Goal: Task Accomplishment & Management: Manage account settings

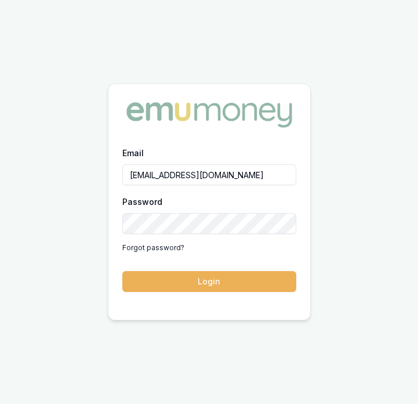
click at [229, 285] on button "Login" at bounding box center [209, 281] width 174 height 21
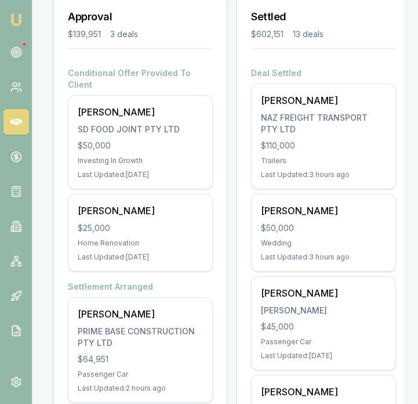
scroll to position [248, 0]
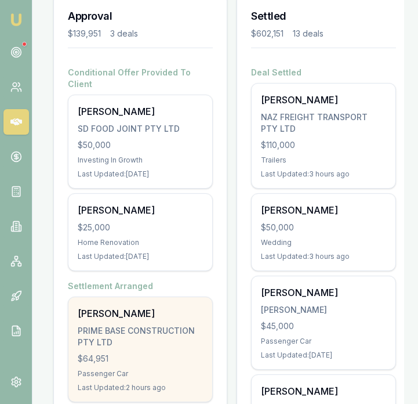
click at [137, 325] on div "PRIME BASE CONSTRUCTION PTY LTD" at bounding box center [140, 336] width 125 height 23
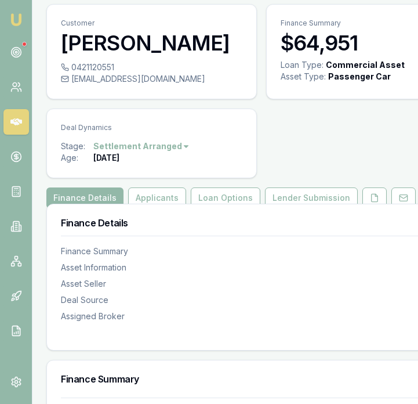
scroll to position [42, 0]
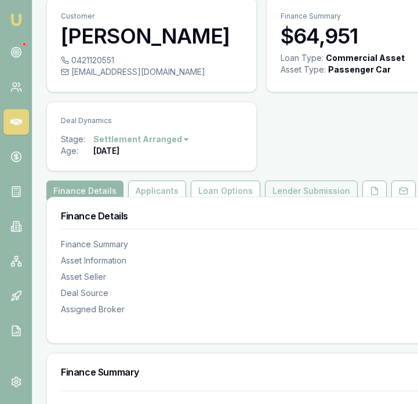
click at [311, 190] on button "Lender Submission" at bounding box center [311, 190] width 93 height 21
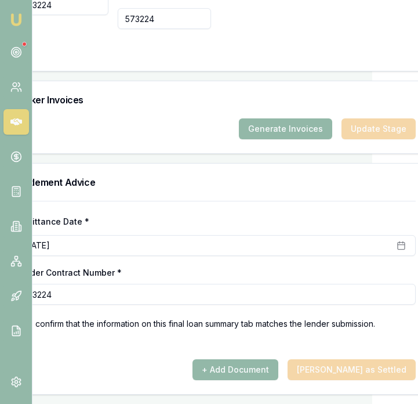
scroll to position [1452, 0]
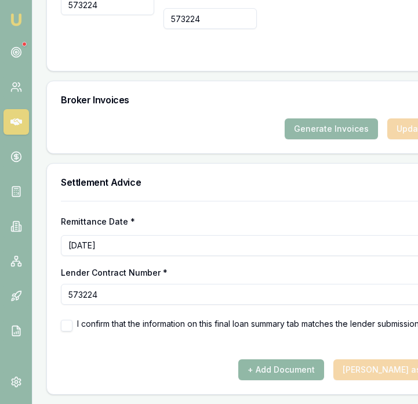
drag, startPoint x: 304, startPoint y: 382, endPoint x: 303, endPoint y: 374, distance: 7.7
click at [304, 382] on div "Remittance Date * August 21st, 2025 Lender Contract Number * 573224 I confirm t…" at bounding box center [261, 297] width 429 height 193
click at [303, 373] on button "+ Add Document" at bounding box center [281, 369] width 86 height 21
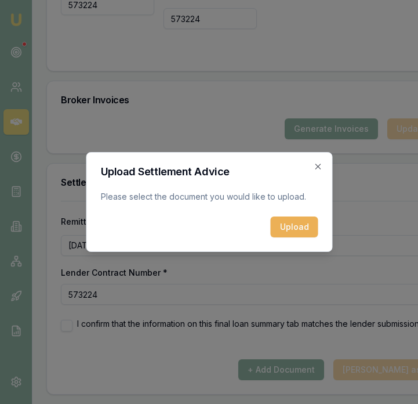
click at [285, 213] on form "Upload Settlement Advice Please select the document you would like to upload. U…" at bounding box center [208, 201] width 217 height 71
click at [287, 223] on button "Upload" at bounding box center [294, 226] width 48 height 21
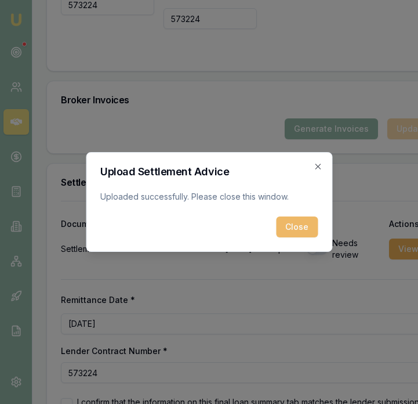
click at [304, 230] on button "Close" at bounding box center [297, 226] width 42 height 21
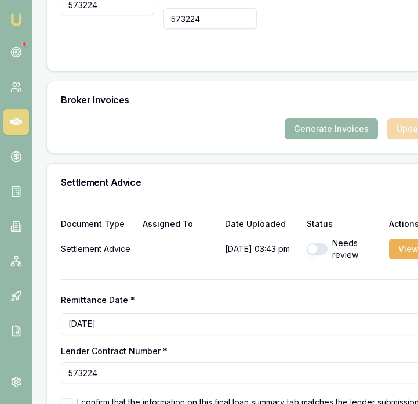
click at [307, 254] on button "button" at bounding box center [317, 249] width 21 height 12
checkbox input "true"
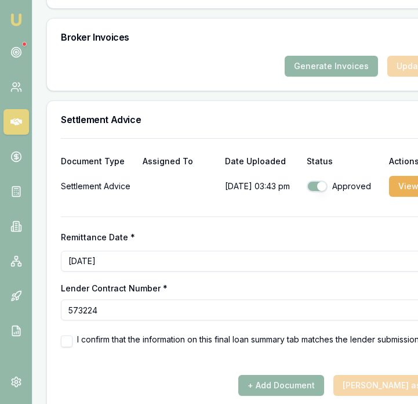
scroll to position [1530, 0]
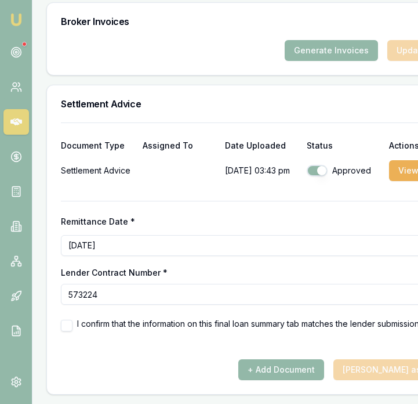
click at [66, 326] on button "button" at bounding box center [67, 325] width 12 height 12
checkbox input "true"
click at [380, 377] on button "Mark Deal as Settled" at bounding box center [397, 369] width 128 height 21
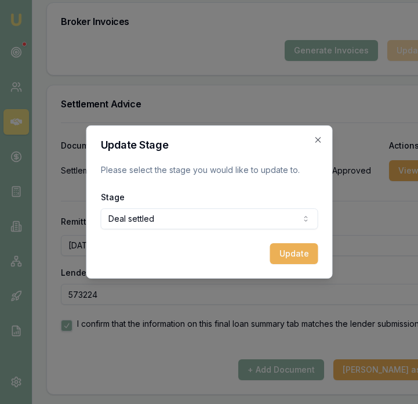
click at [295, 251] on button "Update" at bounding box center [294, 253] width 48 height 21
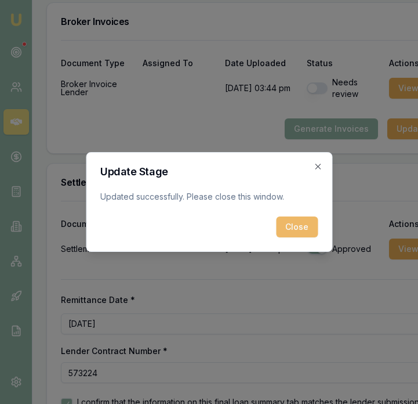
click at [297, 229] on button "Close" at bounding box center [297, 226] width 42 height 21
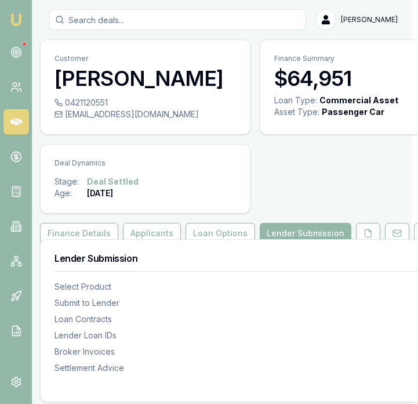
scroll to position [0, 0]
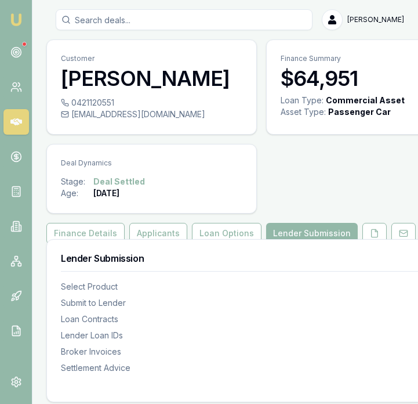
click at [21, 21] on img at bounding box center [16, 20] width 14 height 14
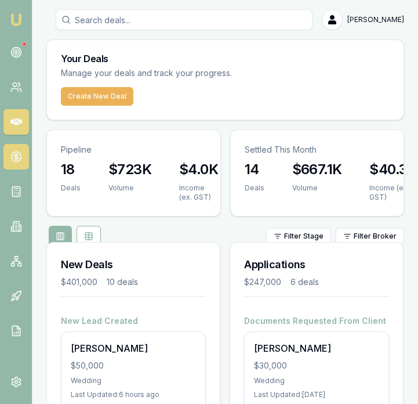
click at [22, 164] on link at bounding box center [16, 157] width 26 height 26
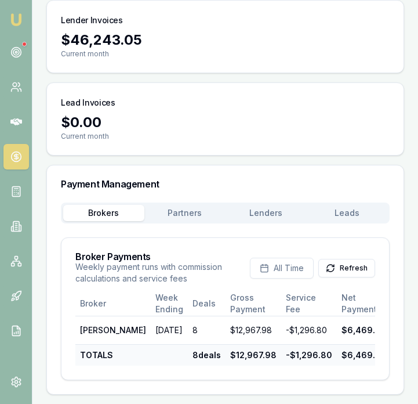
scroll to position [264, 0]
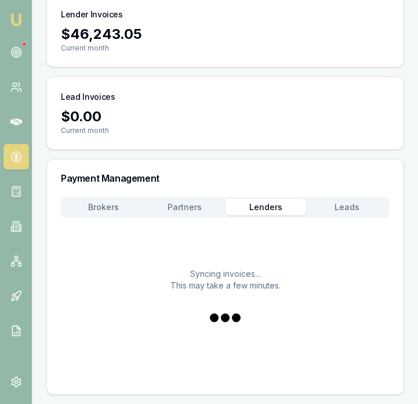
click at [288, 200] on button "Lenders" at bounding box center [266, 207] width 81 height 16
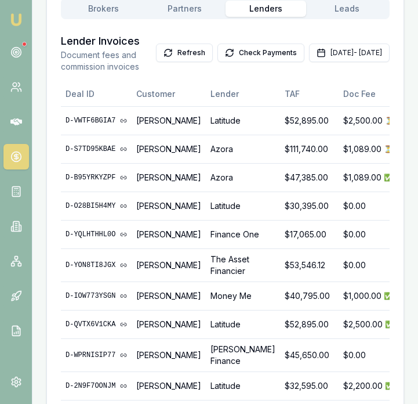
scroll to position [0, 1]
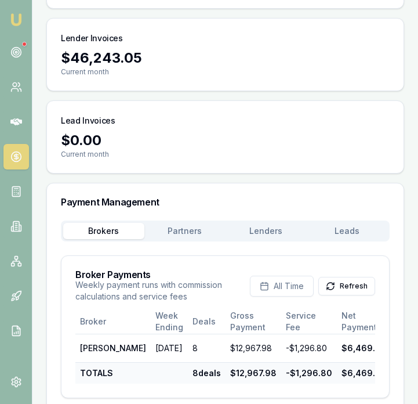
scroll to position [264, 0]
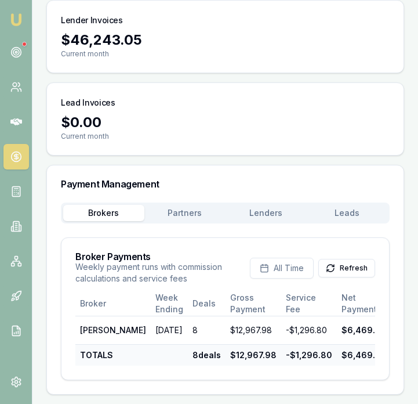
click at [281, 205] on button "Lenders" at bounding box center [266, 213] width 81 height 16
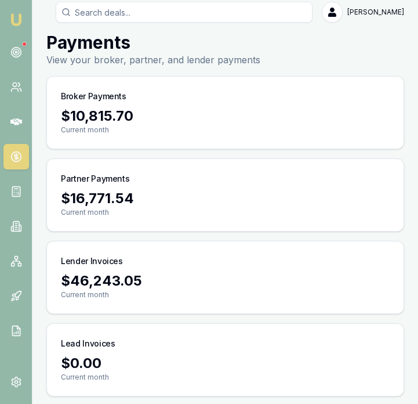
scroll to position [0, 0]
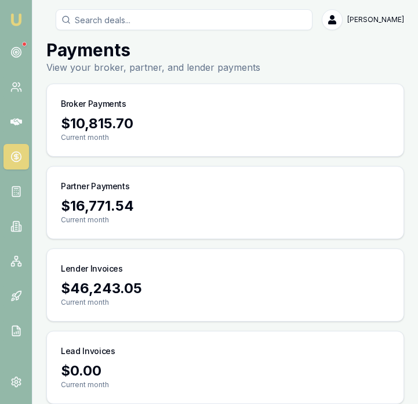
click at [10, 18] on img at bounding box center [16, 20] width 14 height 14
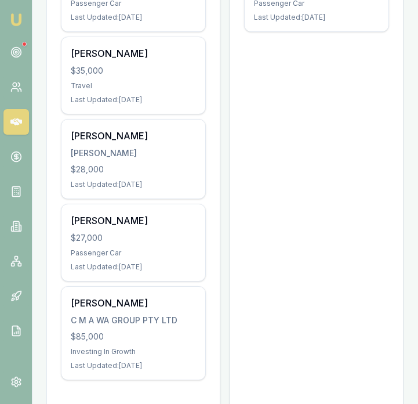
scroll to position [843, 0]
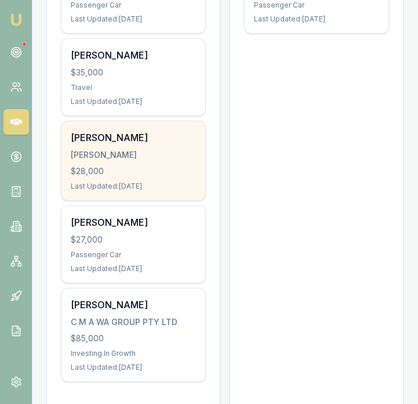
click at [155, 175] on div "$28,000" at bounding box center [133, 171] width 125 height 12
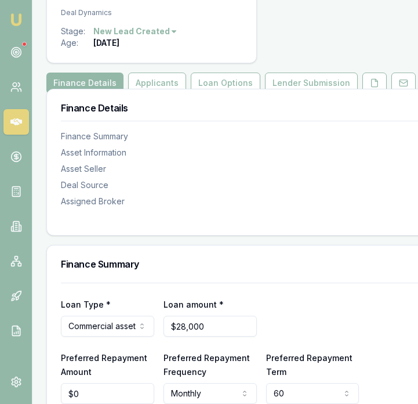
scroll to position [175, 0]
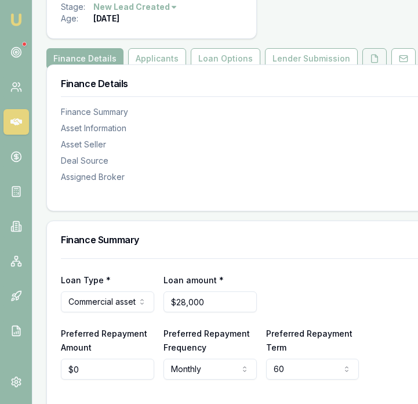
click at [372, 57] on icon at bounding box center [375, 59] width 6 height 8
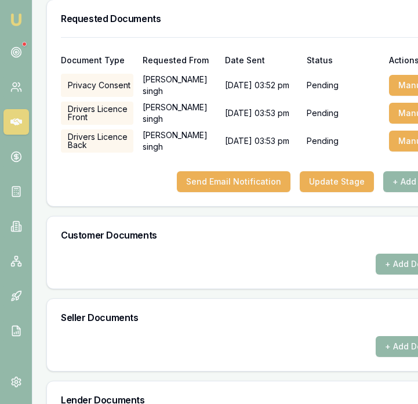
scroll to position [412, 71]
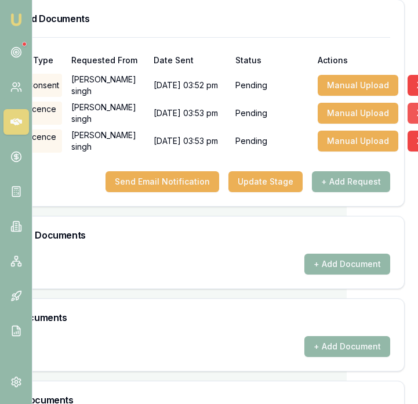
click at [411, 111] on button "X" at bounding box center [420, 113] width 24 height 21
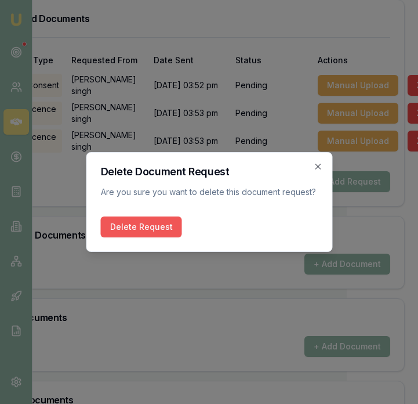
click at [154, 229] on button "Delete Request" at bounding box center [140, 226] width 81 height 21
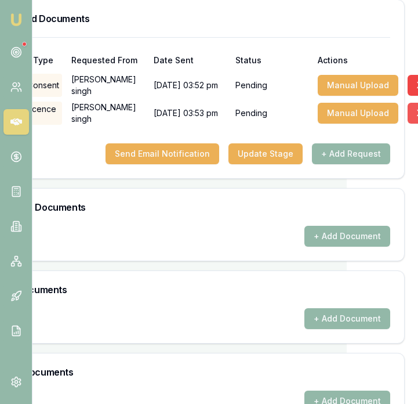
click at [408, 117] on button "X" at bounding box center [420, 113] width 24 height 21
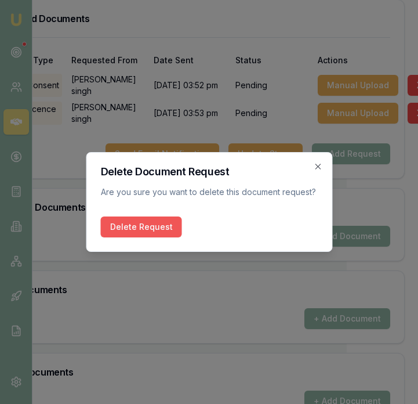
click at [163, 228] on button "Delete Request" at bounding box center [140, 226] width 81 height 21
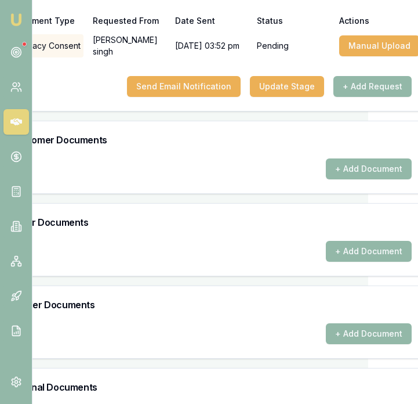
scroll to position [451, 71]
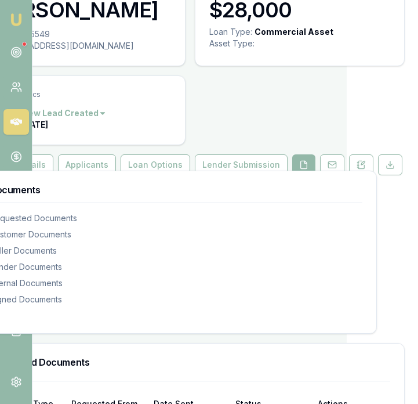
click at [347, 42] on html "Emu Broker Deals View D-S8JTFAYIDY Eujin Ooi Toggle Menu Customer Tarandeep sin…" at bounding box center [138, 134] width 418 height 404
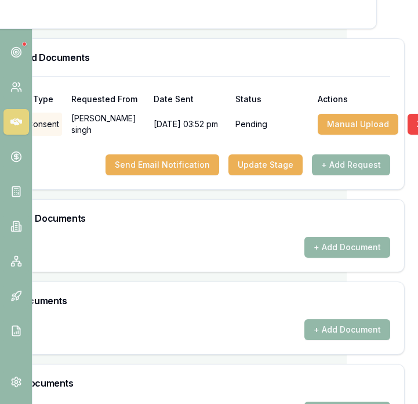
scroll to position [373, 71]
click at [408, 125] on button "X" at bounding box center [420, 124] width 24 height 21
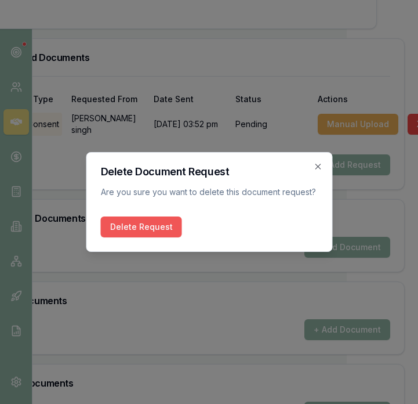
click at [150, 223] on button "Delete Request" at bounding box center [140, 226] width 81 height 21
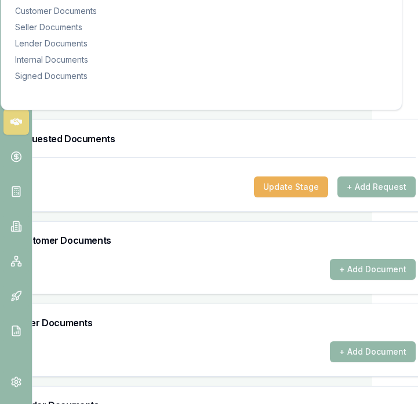
scroll to position [296, 46]
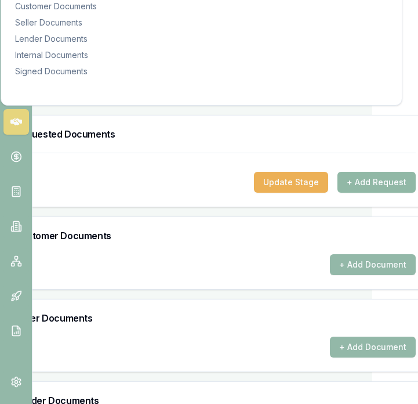
click at [353, 181] on button "+ Add Request" at bounding box center [376, 182] width 78 height 21
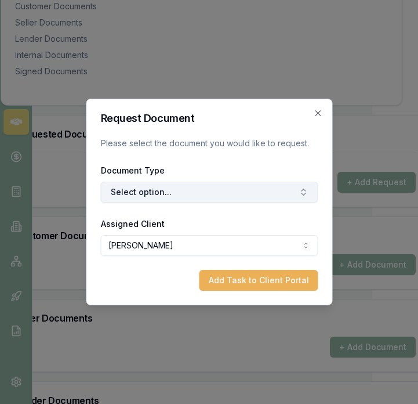
click at [210, 184] on button "Select option..." at bounding box center [208, 191] width 217 height 21
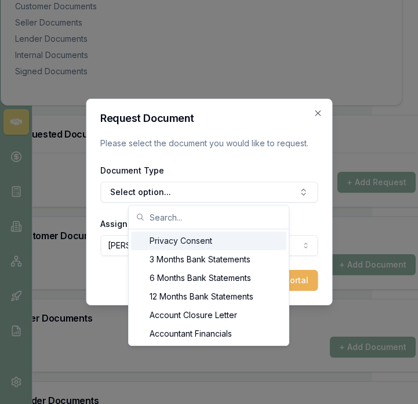
click at [209, 245] on div "Privacy Consent" at bounding box center [208, 240] width 155 height 19
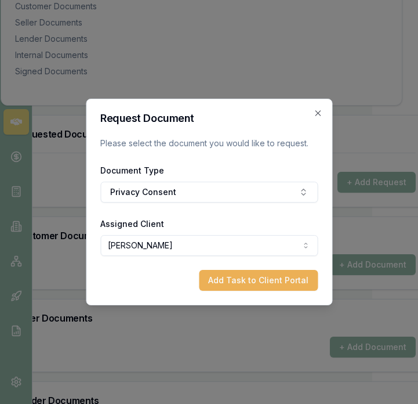
click at [224, 277] on button "Add Task to Client Portal" at bounding box center [258, 280] width 119 height 21
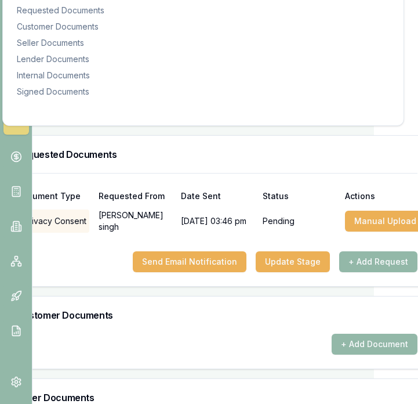
scroll to position [276, 42]
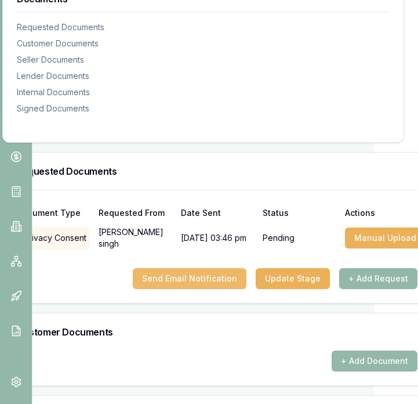
click at [201, 279] on button "Send Email Notification" at bounding box center [190, 278] width 114 height 21
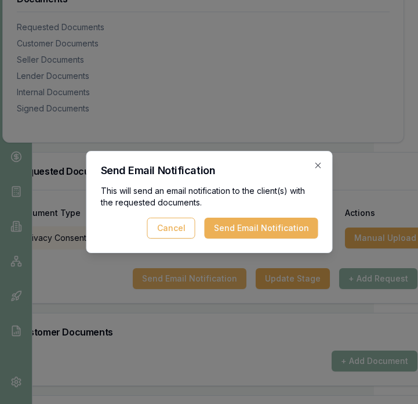
scroll to position [259, 44]
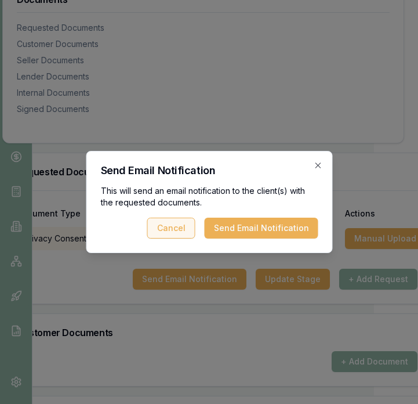
click at [245, 230] on button "Send Email Notification" at bounding box center [261, 227] width 114 height 21
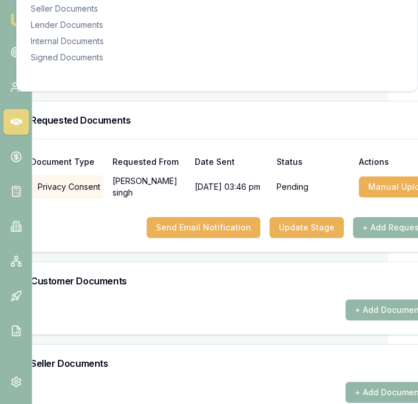
scroll to position [0, 30]
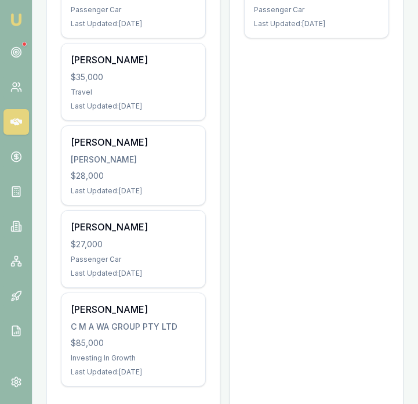
scroll to position [840, 0]
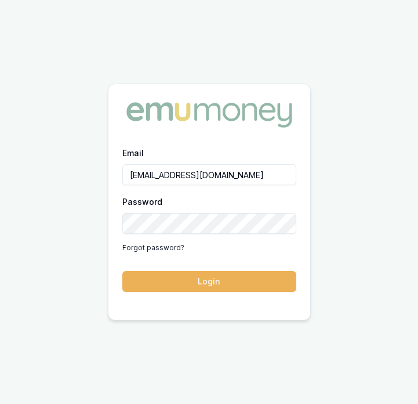
click at [230, 287] on button "Login" at bounding box center [209, 281] width 174 height 21
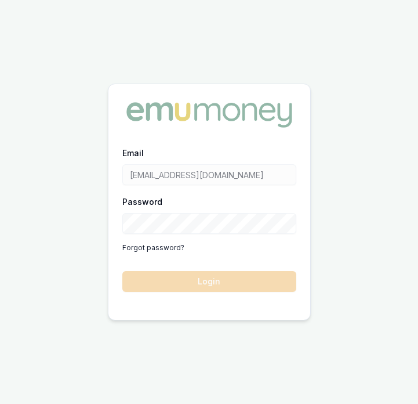
click at [230, 286] on form "Email eujin.ooi@emumoney.com.au Password Forgot password? Login" at bounding box center [209, 219] width 174 height 146
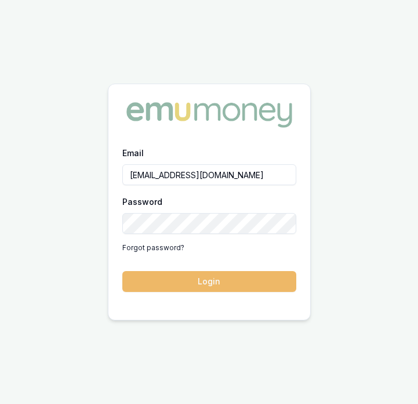
click at [225, 278] on button "Login" at bounding box center [209, 281] width 174 height 21
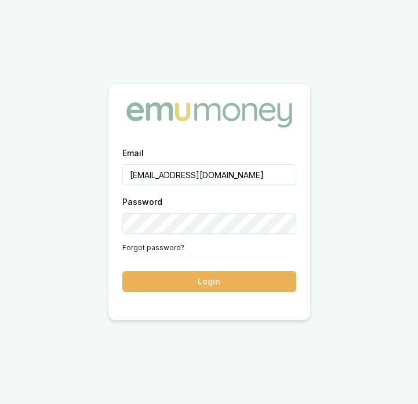
click at [216, 276] on button "Login" at bounding box center [209, 281] width 174 height 21
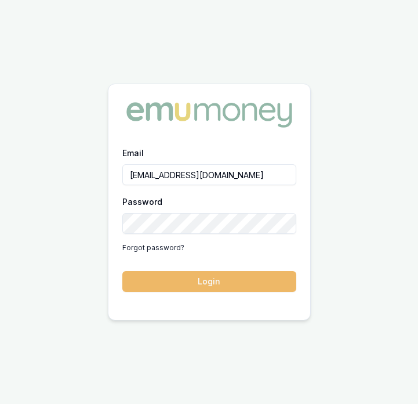
click at [186, 283] on button "Login" at bounding box center [209, 281] width 174 height 21
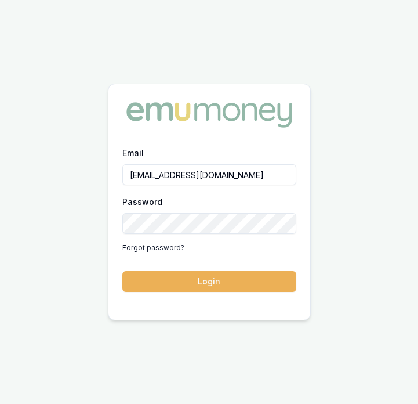
click at [186, 284] on button "Login" at bounding box center [209, 281] width 174 height 21
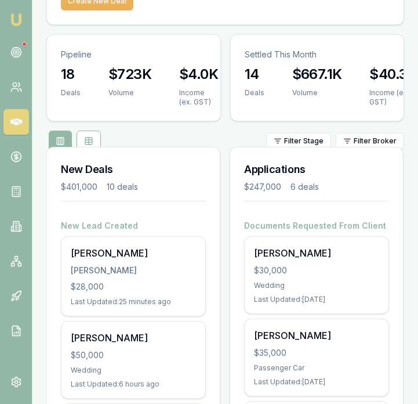
scroll to position [93, 0]
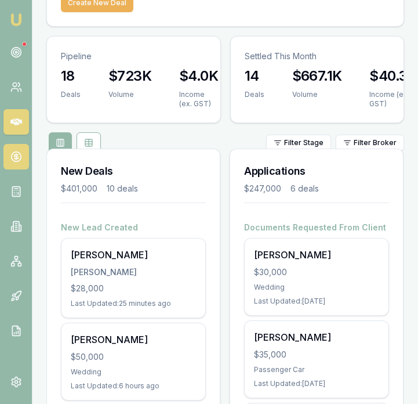
click at [16, 158] on icon at bounding box center [16, 157] width 0 height 6
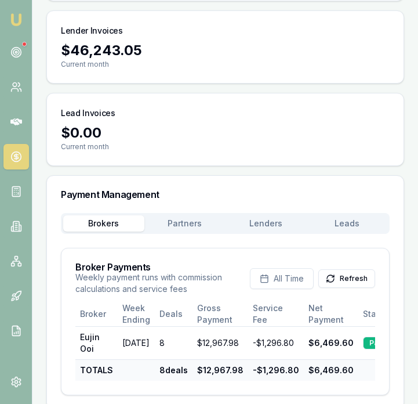
scroll to position [264, 0]
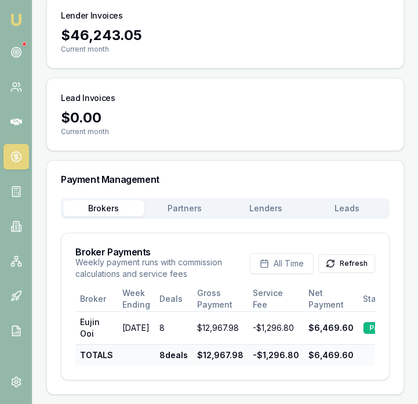
click at [190, 196] on main "Payments View your broker, partner, and lender payments Broker Payments $10,815…" at bounding box center [225, 91] width 386 height 608
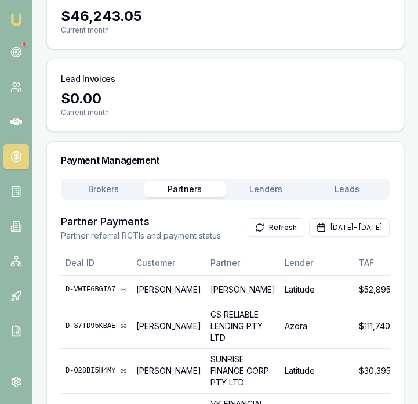
scroll to position [249, 0]
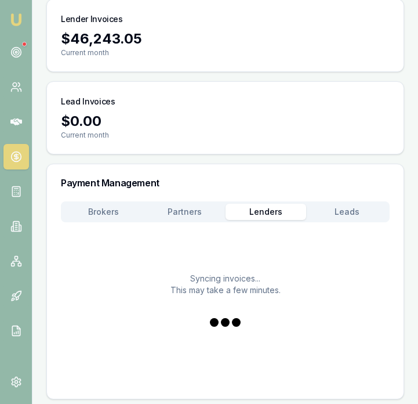
click at [268, 205] on button "Lenders" at bounding box center [266, 212] width 81 height 16
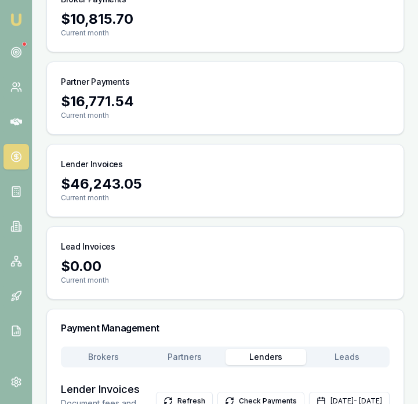
scroll to position [0, 0]
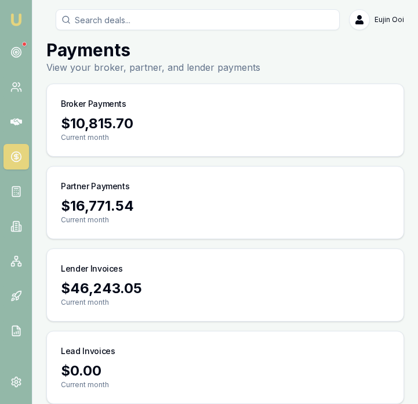
click at [24, 17] on link "Emu Broker" at bounding box center [16, 19] width 21 height 21
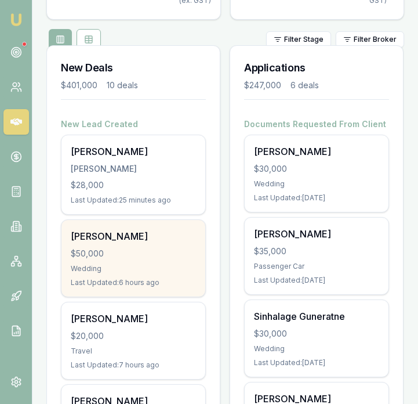
scroll to position [208, 0]
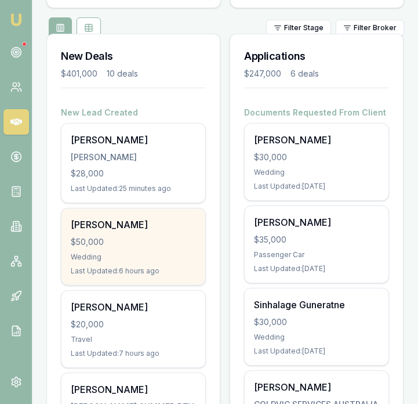
click at [151, 260] on div "Wedding" at bounding box center [133, 256] width 125 height 9
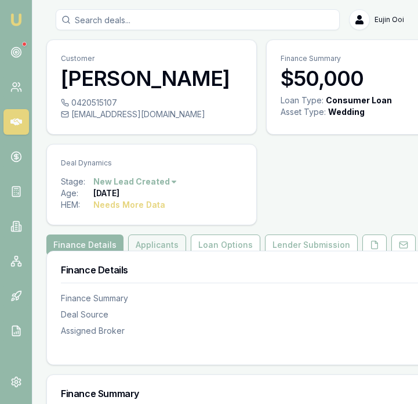
click at [161, 242] on button "Applicants" at bounding box center [157, 244] width 58 height 21
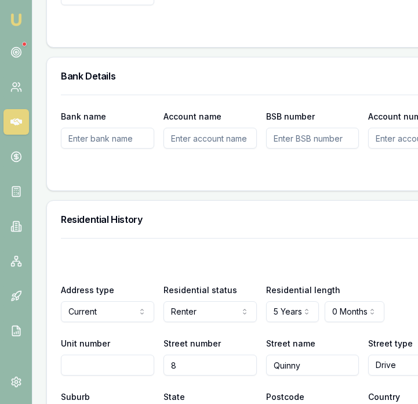
scroll to position [1378, 0]
